Goal: Transaction & Acquisition: Book appointment/travel/reservation

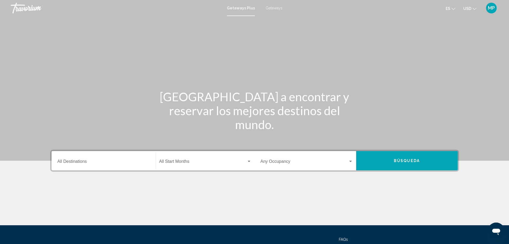
click at [269, 7] on span "Getaways" at bounding box center [274, 8] width 17 height 4
click at [75, 160] on input "Destination All Destinations" at bounding box center [103, 162] width 93 height 5
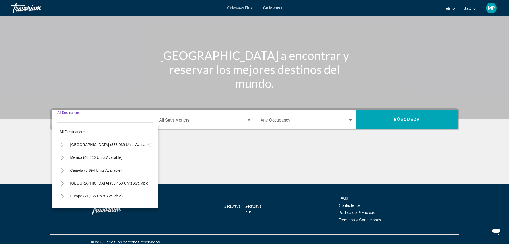
scroll to position [47, 0]
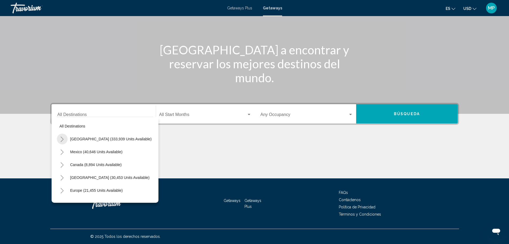
click at [63, 140] on icon "Toggle United States (333,939 units available)" at bounding box center [62, 138] width 4 height 5
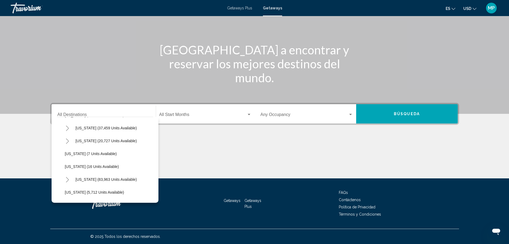
scroll to position [80, 0]
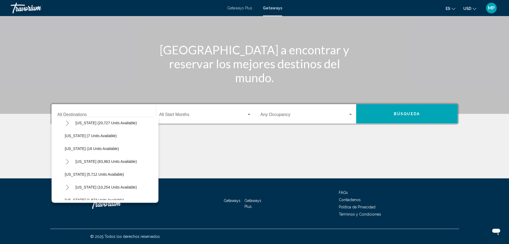
click at [68, 162] on icon "Toggle Florida (83,963 units available)" at bounding box center [67, 161] width 3 height 5
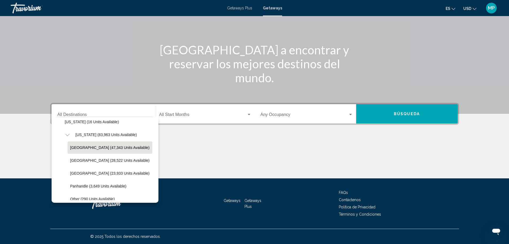
click at [98, 148] on span "[GEOGRAPHIC_DATA] (47,343 units available)" at bounding box center [109, 147] width 79 height 4
type input "**********"
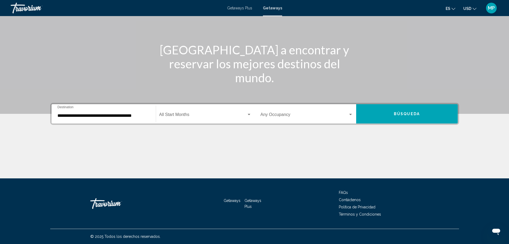
click at [184, 112] on div "Start Month All Start Months" at bounding box center [205, 113] width 92 height 17
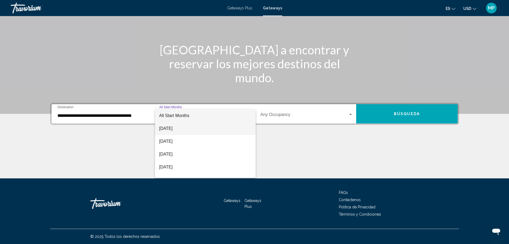
click at [183, 127] on span "[DATE]" at bounding box center [205, 128] width 92 height 13
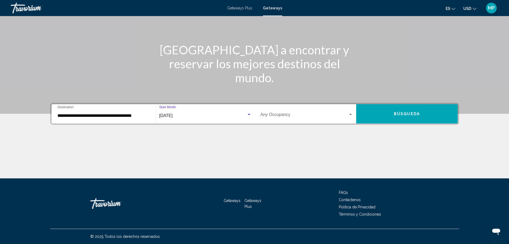
click at [304, 111] on div "Occupancy Any Occupancy" at bounding box center [307, 113] width 93 height 17
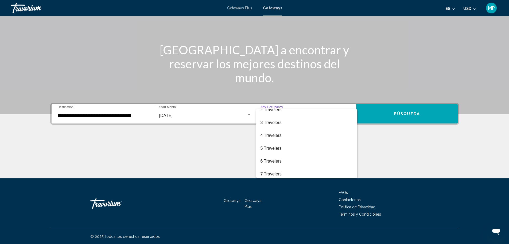
scroll to position [20, 0]
click at [281, 160] on span "6 Travelers" at bounding box center [307, 159] width 93 height 13
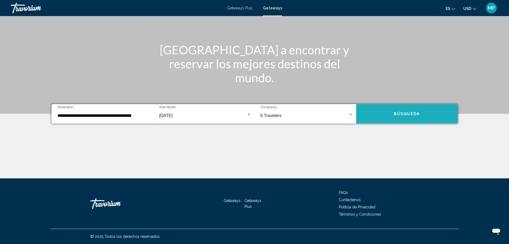
click at [383, 113] on button "Búsqueda" at bounding box center [407, 113] width 102 height 19
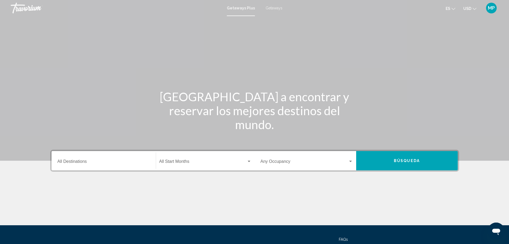
click at [80, 162] on input "Destination All Destinations" at bounding box center [103, 162] width 93 height 5
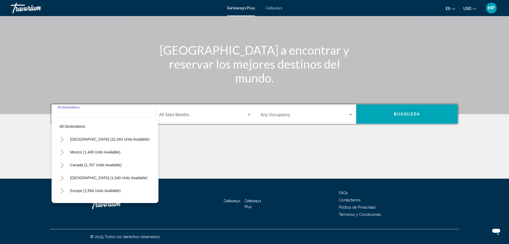
scroll to position [47, 0]
click at [271, 8] on span "Getaways" at bounding box center [274, 8] width 17 height 4
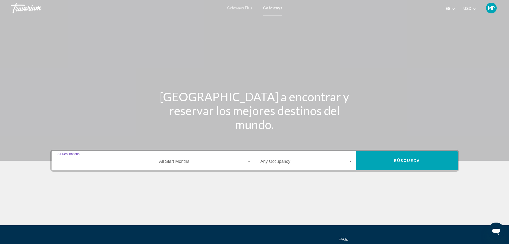
click at [75, 161] on input "Destination All Destinations" at bounding box center [103, 162] width 93 height 5
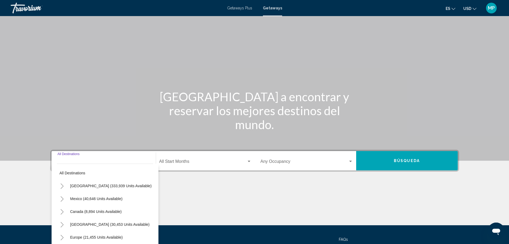
scroll to position [47, 0]
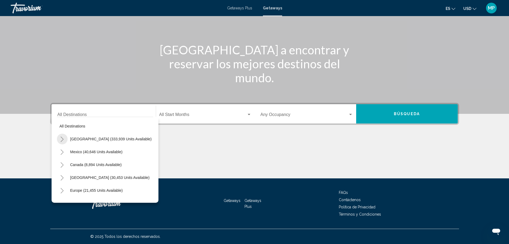
click at [62, 139] on icon "Toggle United States (333,939 units available)" at bounding box center [62, 138] width 4 height 5
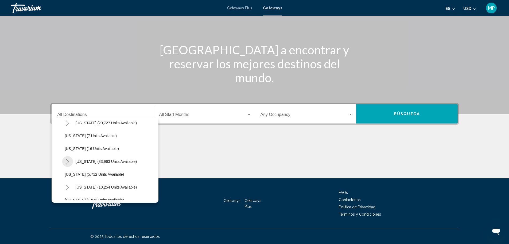
click at [67, 162] on icon "Toggle Florida (83,963 units available)" at bounding box center [68, 161] width 4 height 5
click at [97, 172] on span "[GEOGRAPHIC_DATA] (47,343 units available)" at bounding box center [109, 174] width 79 height 4
type input "**********"
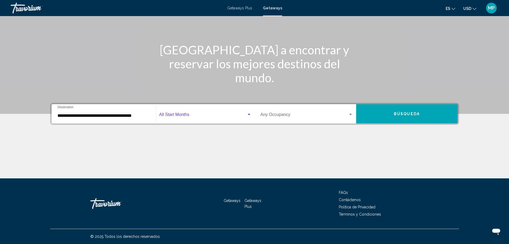
click at [189, 113] on span "Search widget" at bounding box center [202, 115] width 87 height 5
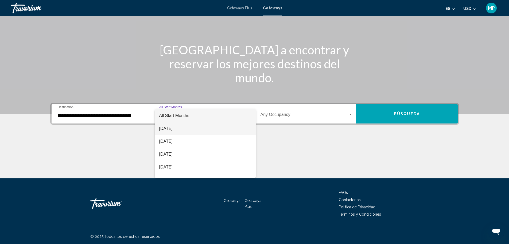
click at [193, 129] on span "[DATE]" at bounding box center [205, 128] width 92 height 13
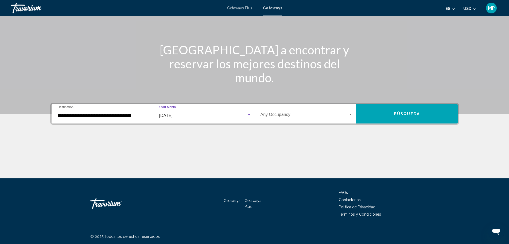
click at [287, 115] on span "Search widget" at bounding box center [305, 115] width 88 height 5
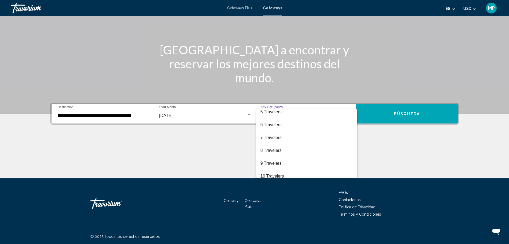
scroll to position [60, 0]
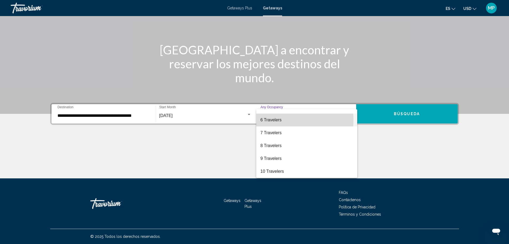
click at [286, 120] on span "6 Travelers" at bounding box center [307, 119] width 93 height 13
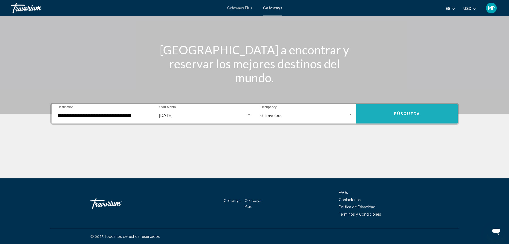
click at [384, 110] on button "Búsqueda" at bounding box center [407, 113] width 102 height 19
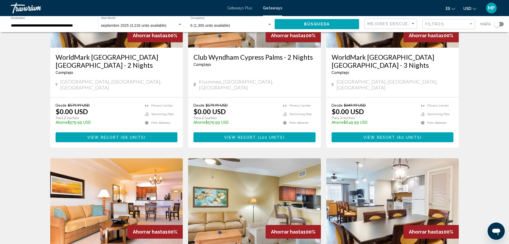
scroll to position [107, 0]
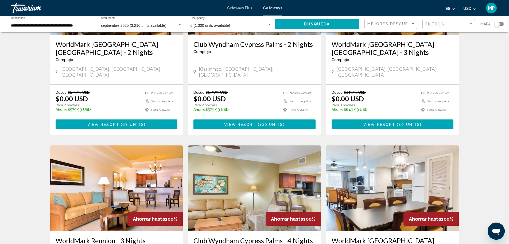
click at [377, 122] on span "View Resort ( 80 units )" at bounding box center [393, 124] width 58 height 4
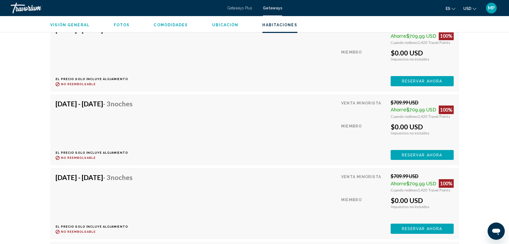
scroll to position [1604, 0]
click at [408, 154] on span "Reservar ahora" at bounding box center [422, 154] width 40 height 4
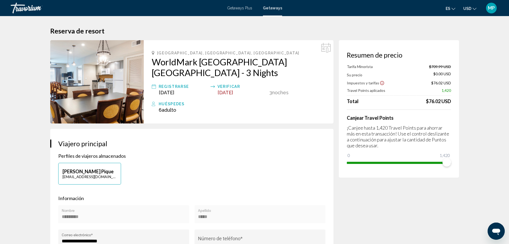
click at [106, 94] on img "Main content" at bounding box center [97, 81] width 94 height 83
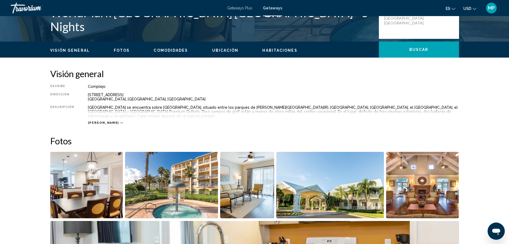
scroll to position [107, 0]
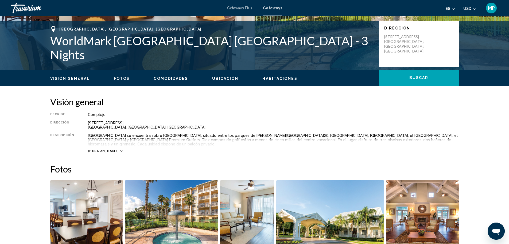
click at [224, 79] on span "Ubicación" at bounding box center [225, 78] width 26 height 4
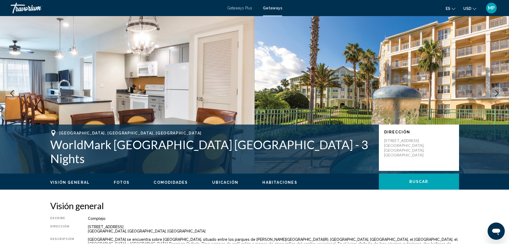
scroll to position [0, 0]
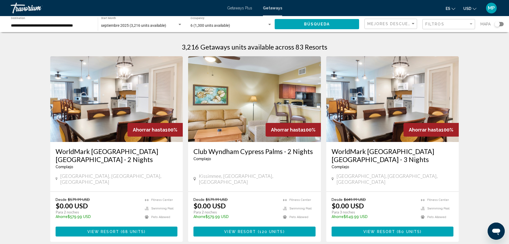
click at [379, 226] on button "View Resort ( 80 units )" at bounding box center [393, 231] width 122 height 10
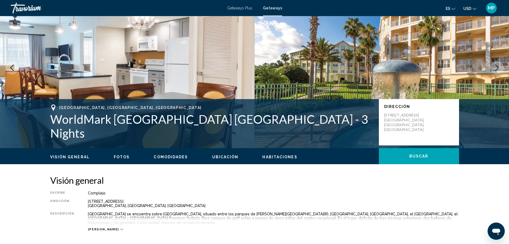
scroll to position [134, 0]
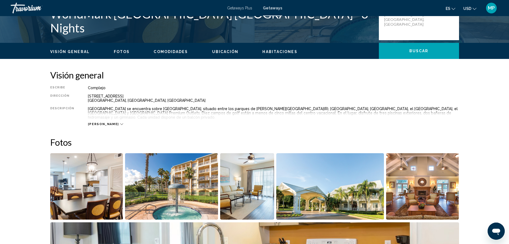
click at [218, 51] on span "Ubicación" at bounding box center [225, 51] width 26 height 4
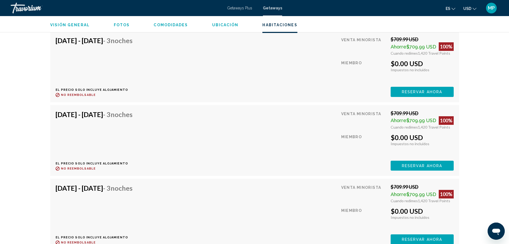
scroll to position [1644, 0]
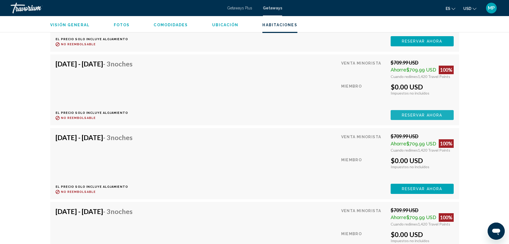
click at [412, 114] on span "Reservar ahora" at bounding box center [422, 115] width 40 height 4
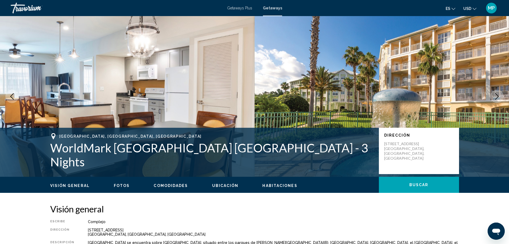
click at [162, 185] on span "Comodidades" at bounding box center [171, 185] width 34 height 4
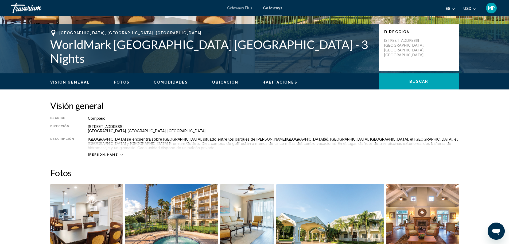
scroll to position [187, 0]
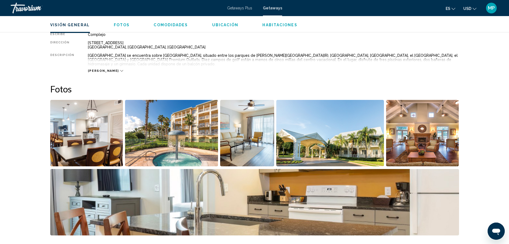
click at [94, 69] on span "[PERSON_NAME]" at bounding box center [103, 70] width 31 height 3
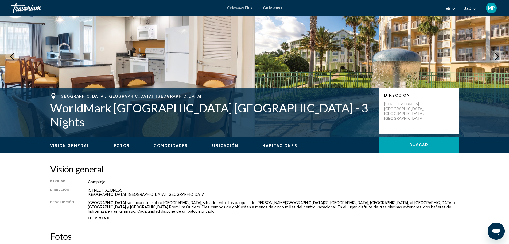
scroll to position [27, 0]
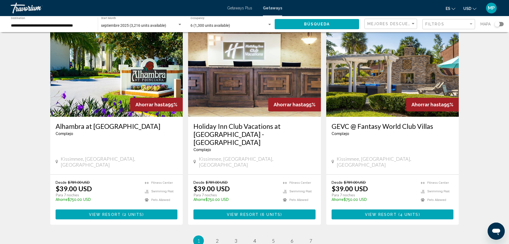
scroll to position [660, 0]
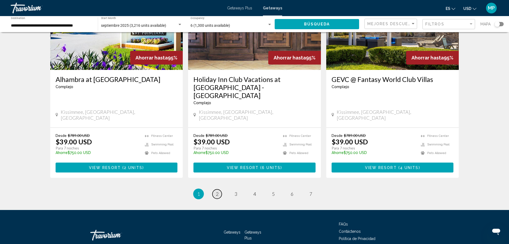
click at [217, 191] on span "2" at bounding box center [217, 194] width 3 height 6
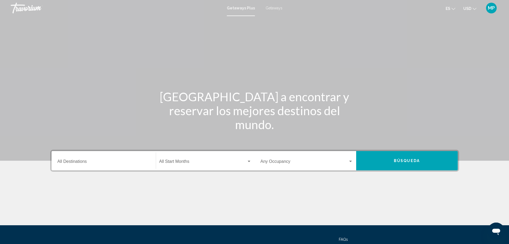
drag, startPoint x: 275, startPoint y: 7, endPoint x: 262, endPoint y: 17, distance: 15.3
click at [275, 7] on span "Getaways" at bounding box center [274, 8] width 17 height 4
click at [75, 162] on input "Destination All Destinations" at bounding box center [103, 162] width 93 height 5
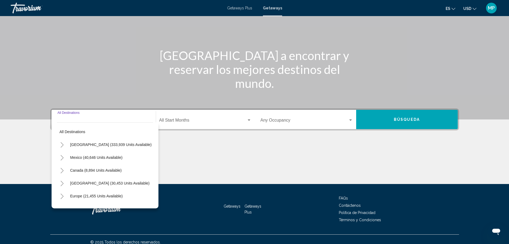
scroll to position [47, 0]
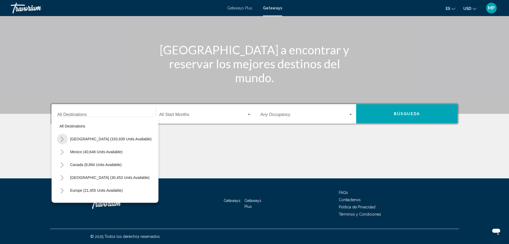
click at [63, 138] on icon "Toggle United States (333,939 units available)" at bounding box center [62, 138] width 4 height 5
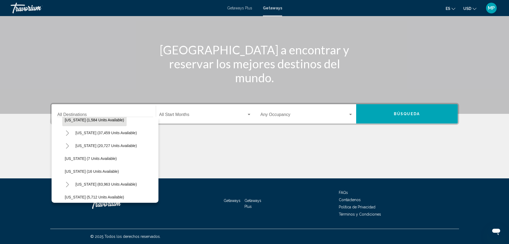
scroll to position [80, 0]
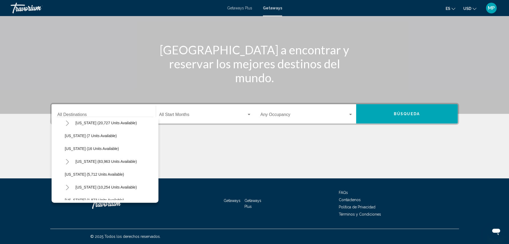
click at [67, 162] on icon "Toggle Florida (83,963 units available)" at bounding box center [68, 161] width 4 height 5
click at [90, 174] on span "[GEOGRAPHIC_DATA] (47,343 units available)" at bounding box center [109, 174] width 79 height 4
type input "**********"
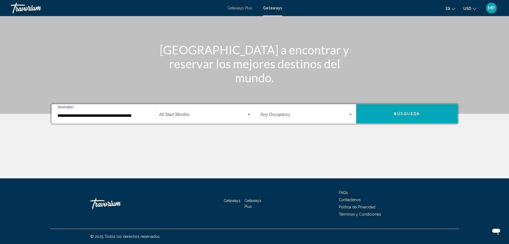
click at [226, 112] on div "Start Month All Start Months" at bounding box center [205, 113] width 92 height 17
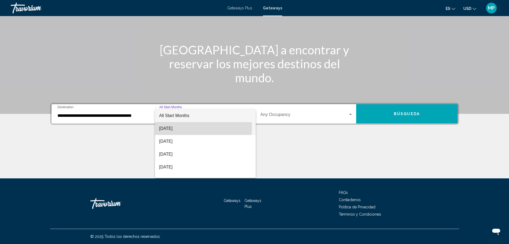
click at [193, 127] on span "[DATE]" at bounding box center [205, 128] width 92 height 13
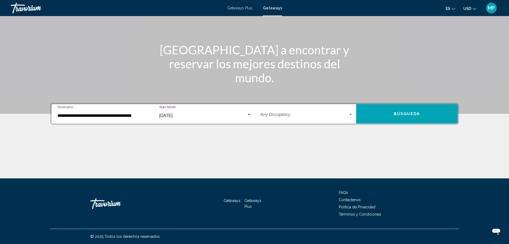
click at [282, 114] on span "Search widget" at bounding box center [305, 115] width 88 height 5
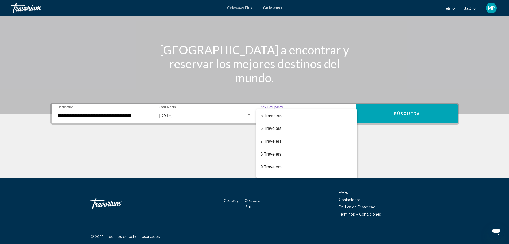
scroll to position [60, 0]
click at [277, 120] on span "6 Travelers" at bounding box center [307, 119] width 93 height 13
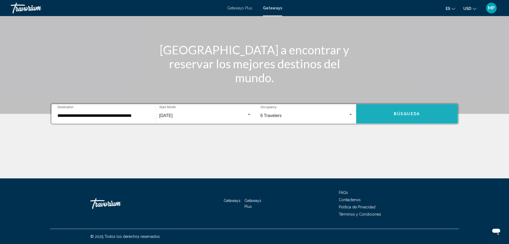
click at [402, 113] on span "Búsqueda" at bounding box center [407, 114] width 26 height 4
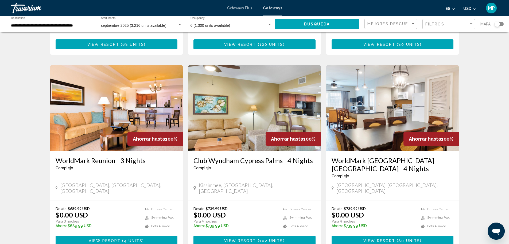
scroll to position [187, 0]
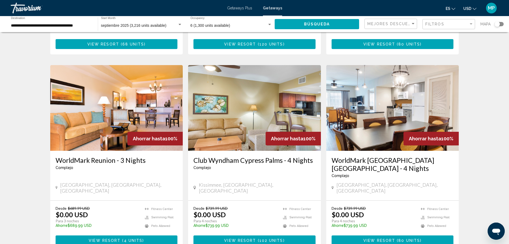
click at [102, 238] on span "View Resort" at bounding box center [105, 240] width 32 height 4
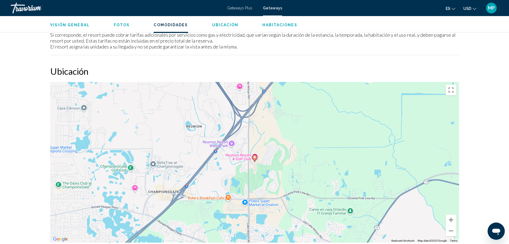
scroll to position [662, 0]
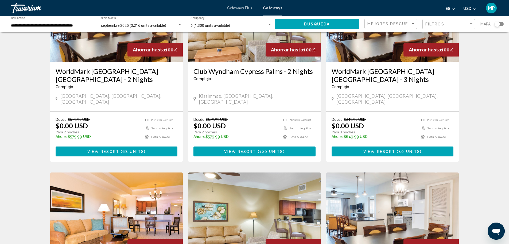
scroll to position [80, 0]
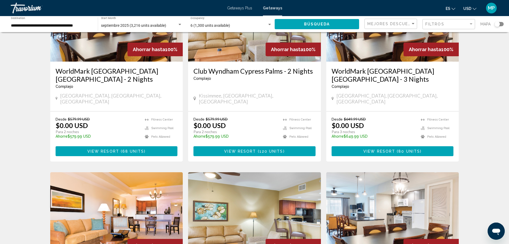
click at [385, 149] on span "View Resort" at bounding box center [380, 151] width 32 height 4
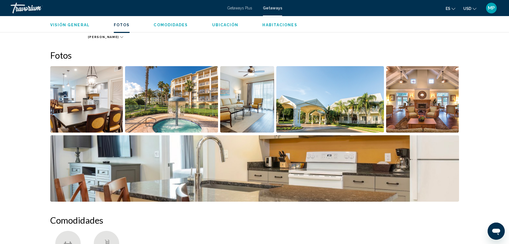
scroll to position [214, 0]
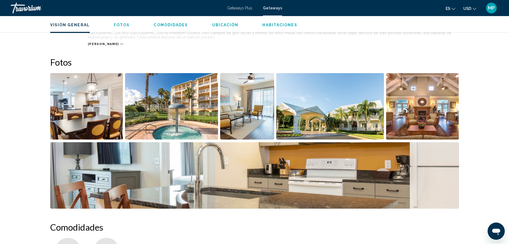
click at [107, 114] on img "Open full-screen image slider" at bounding box center [86, 106] width 73 height 66
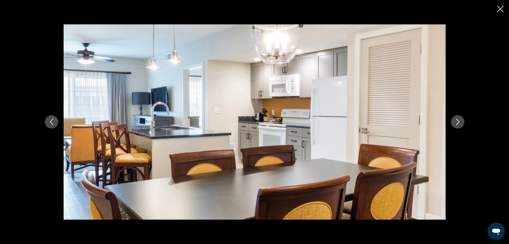
click at [458, 122] on icon "Next image" at bounding box center [458, 121] width 6 height 6
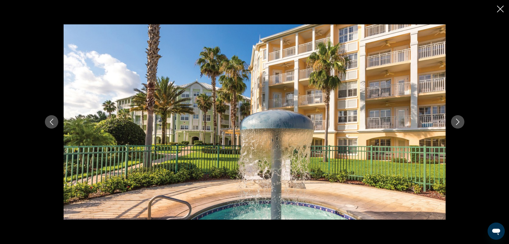
click at [458, 122] on icon "Next image" at bounding box center [458, 121] width 6 height 6
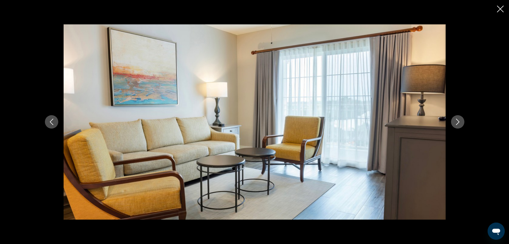
click at [458, 122] on icon "Next image" at bounding box center [458, 121] width 6 height 6
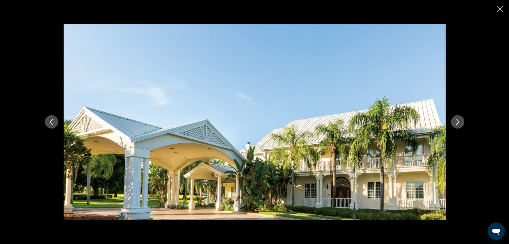
click at [458, 122] on icon "Next image" at bounding box center [458, 121] width 6 height 6
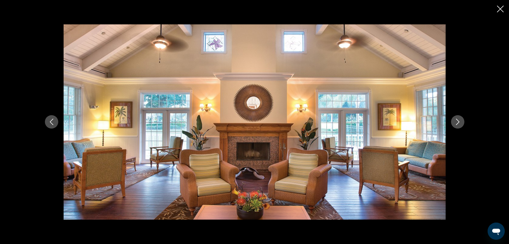
click at [458, 122] on icon "Next image" at bounding box center [458, 121] width 6 height 6
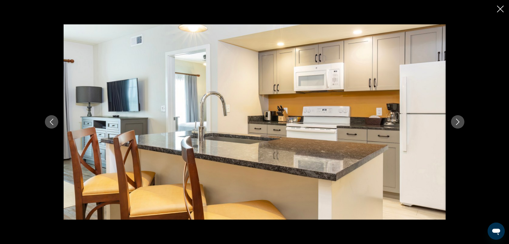
click at [458, 122] on icon "Next image" at bounding box center [458, 121] width 6 height 6
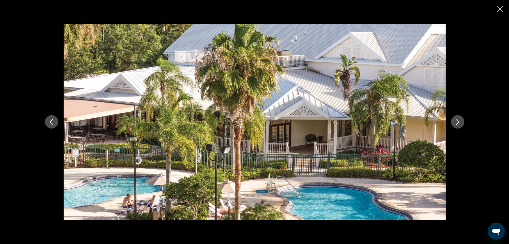
click at [458, 122] on icon "Next image" at bounding box center [458, 121] width 6 height 6
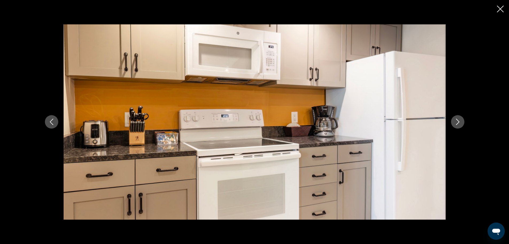
click at [458, 122] on icon "Next image" at bounding box center [458, 121] width 6 height 6
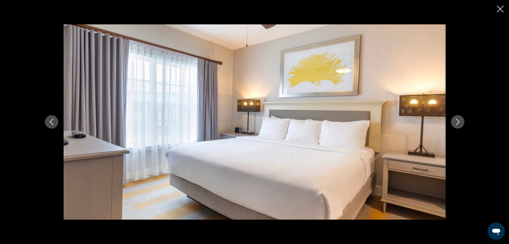
click at [458, 122] on icon "Next image" at bounding box center [458, 121] width 6 height 6
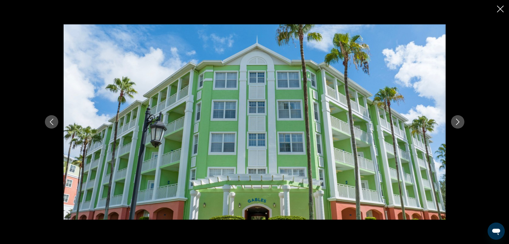
click at [458, 122] on icon "Next image" at bounding box center [458, 121] width 6 height 6
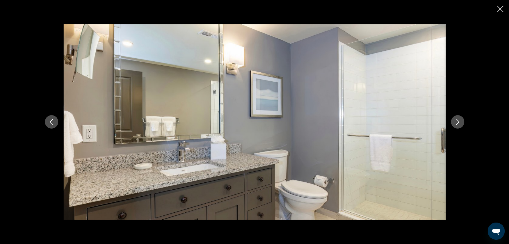
click at [458, 122] on icon "Next image" at bounding box center [458, 121] width 6 height 6
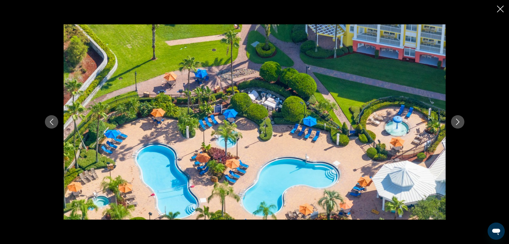
click at [458, 122] on icon "Next image" at bounding box center [458, 121] width 6 height 6
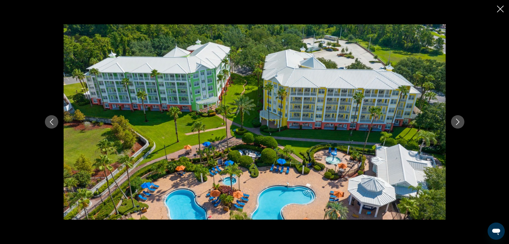
click at [458, 122] on icon "Next image" at bounding box center [458, 121] width 6 height 6
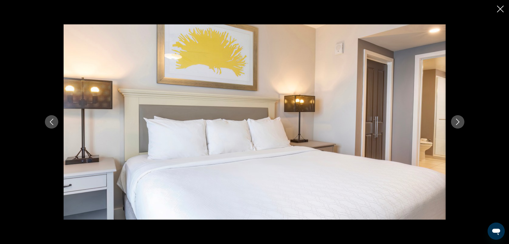
click at [458, 122] on icon "Next image" at bounding box center [458, 121] width 6 height 6
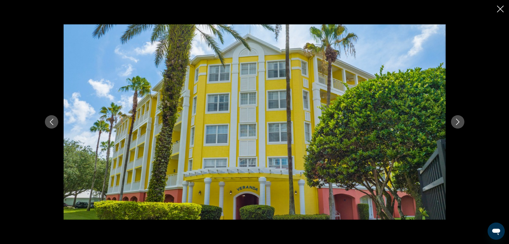
click at [458, 122] on icon "Next image" at bounding box center [458, 121] width 6 height 6
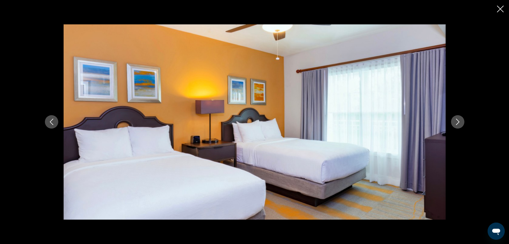
click at [458, 122] on icon "Next image" at bounding box center [458, 121] width 6 height 6
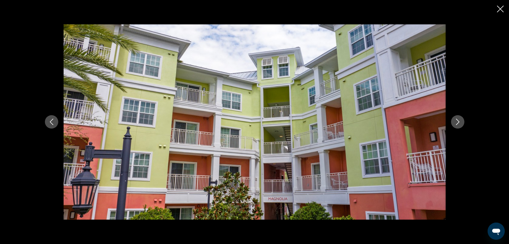
click at [458, 122] on icon "Next image" at bounding box center [458, 121] width 6 height 6
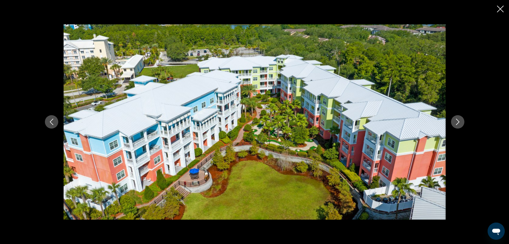
click at [500, 10] on icon "Close slideshow" at bounding box center [500, 9] width 7 height 7
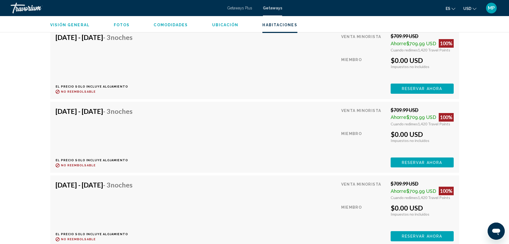
scroll to position [1604, 0]
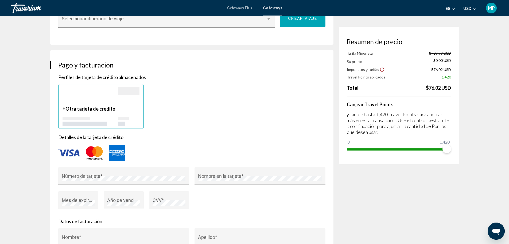
scroll to position [374, 0]
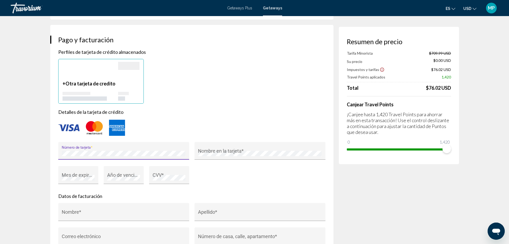
click at [225, 169] on div "Número de tarjeta * Nombre en la tarjeta * Mes de expiración (e.g. "05") * Año …" at bounding box center [192, 166] width 273 height 49
click at [110, 174] on div "Año de vencimiento (e.g. "2030") *" at bounding box center [123, 177] width 33 height 14
click at [112, 173] on div "Año de vencimiento (e.g. "2030") *" at bounding box center [123, 177] width 33 height 14
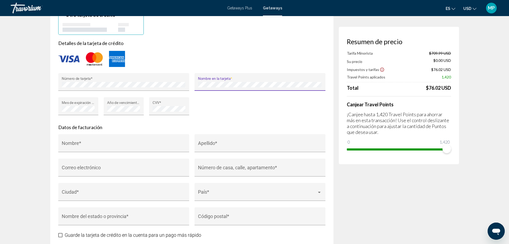
scroll to position [508, 0]
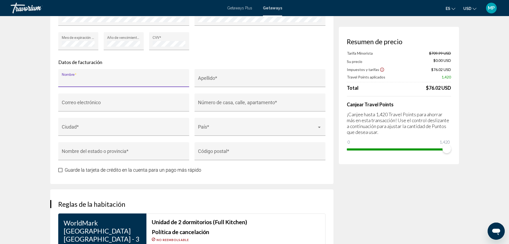
click at [85, 78] on input "Nombre *" at bounding box center [124, 80] width 124 height 5
type input "**********"
click at [78, 104] on input "Correo electrónico" at bounding box center [124, 104] width 124 height 5
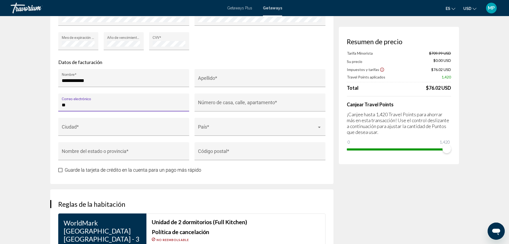
type input "*"
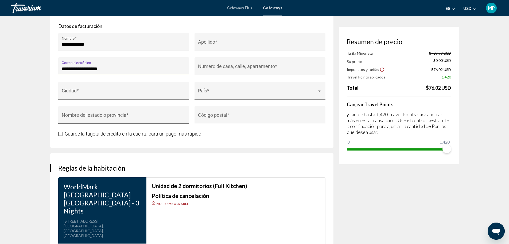
scroll to position [535, 0]
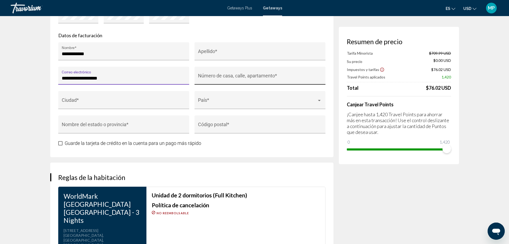
type input "**********"
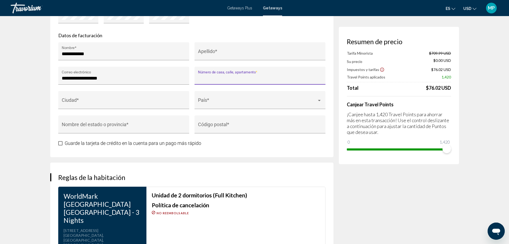
click at [201, 78] on input "Número de casa, calle, apartamento *" at bounding box center [260, 77] width 124 height 5
type input "**********"
click at [159, 105] on input "Ciudad *" at bounding box center [124, 102] width 124 height 5
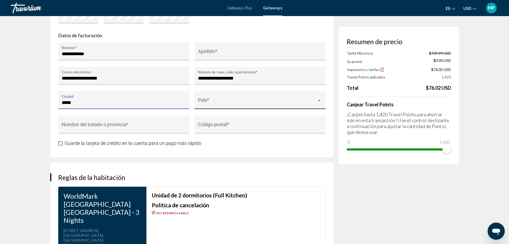
type input "*****"
click at [234, 100] on span "Main content" at bounding box center [257, 102] width 119 height 5
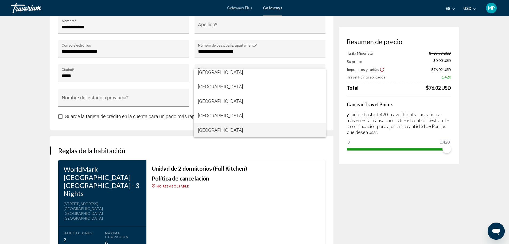
scroll to position [3467, 0]
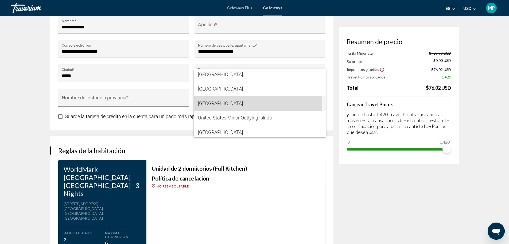
click at [240, 103] on span "[GEOGRAPHIC_DATA]" at bounding box center [260, 103] width 124 height 14
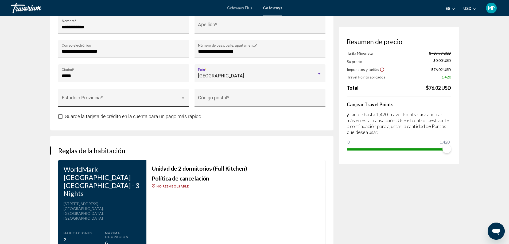
click at [123, 96] on div "Estado o Provincia *" at bounding box center [124, 99] width 124 height 14
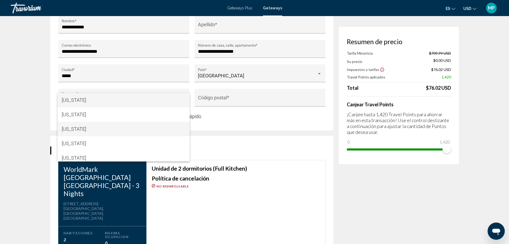
scroll to position [80, 0]
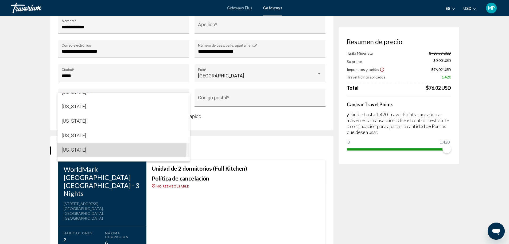
click at [92, 145] on span "[US_STATE]" at bounding box center [124, 150] width 124 height 14
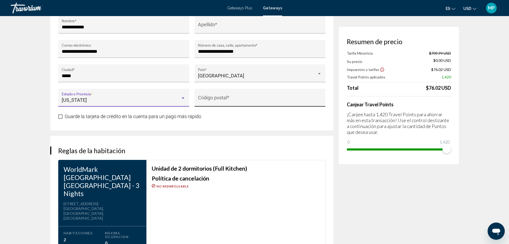
click at [222, 99] on input "Código postal *" at bounding box center [260, 99] width 124 height 5
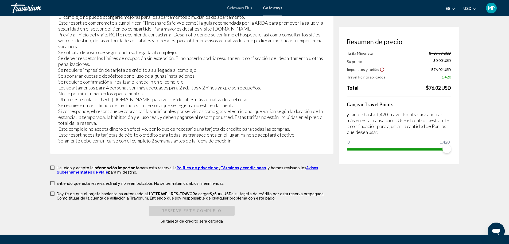
scroll to position [1078, 0]
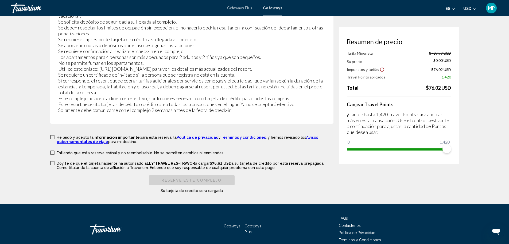
type input "*****"
click at [53, 135] on span "Main content" at bounding box center [52, 137] width 4 height 4
click at [53, 150] on span "Main content" at bounding box center [52, 152] width 4 height 4
drag, startPoint x: 53, startPoint y: 136, endPoint x: 68, endPoint y: 136, distance: 15.2
click at [53, 161] on span "Main content" at bounding box center [52, 163] width 4 height 4
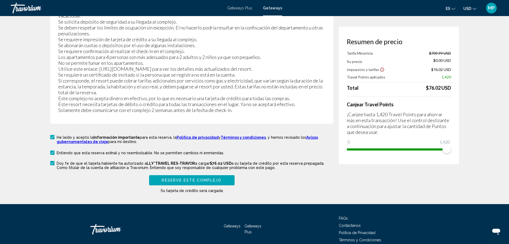
click at [205, 178] on span "Reserve este complejo" at bounding box center [192, 180] width 60 height 4
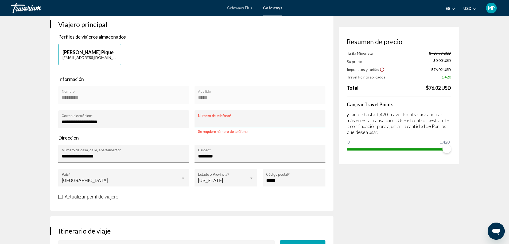
click at [207, 121] on input "Número de teléfono *" at bounding box center [260, 121] width 124 height 5
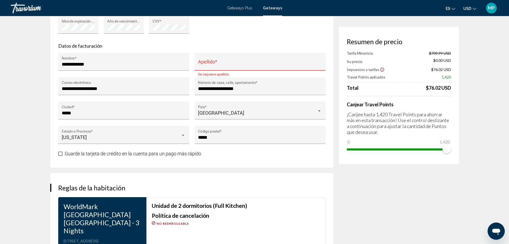
scroll to position [493, 0]
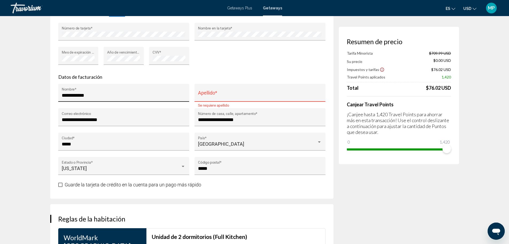
type input "**********"
click at [103, 97] on input "**********" at bounding box center [124, 95] width 124 height 5
type input "******"
click at [239, 93] on input "Apellido *" at bounding box center [260, 95] width 124 height 5
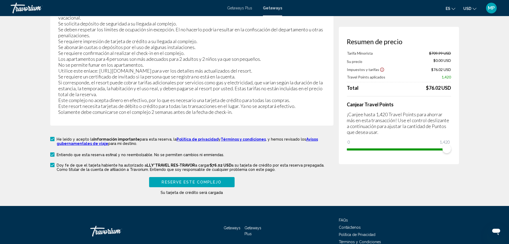
scroll to position [1078, 0]
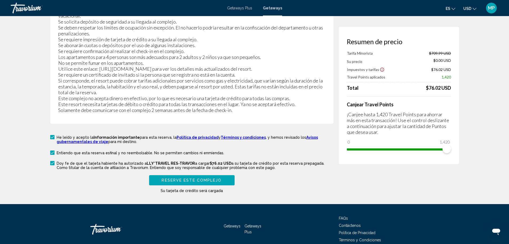
type input "*****"
click at [224, 175] on button "Reserve este complejo" at bounding box center [192, 180] width 86 height 10
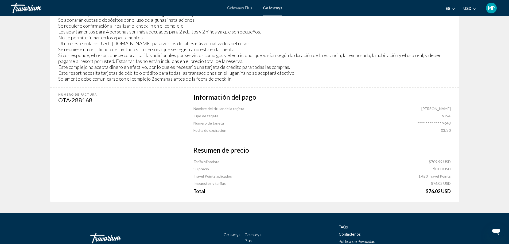
scroll to position [514, 0]
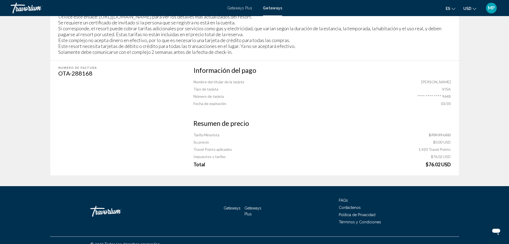
click at [492, 10] on span "MP" at bounding box center [491, 7] width 7 height 5
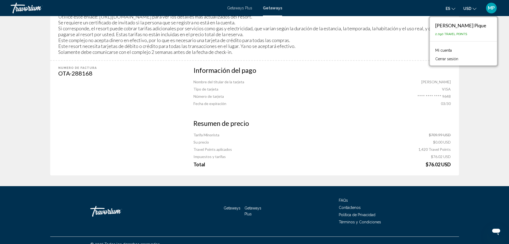
click at [455, 51] on link "Mi cuenta" at bounding box center [444, 50] width 22 height 7
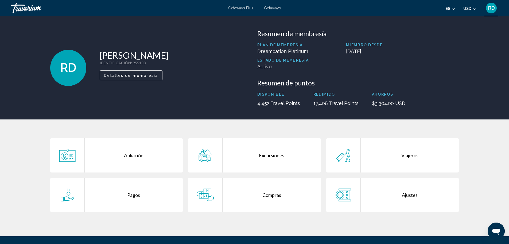
click at [278, 193] on div "Compras" at bounding box center [272, 195] width 98 height 34
